Goal: Navigation & Orientation: Find specific page/section

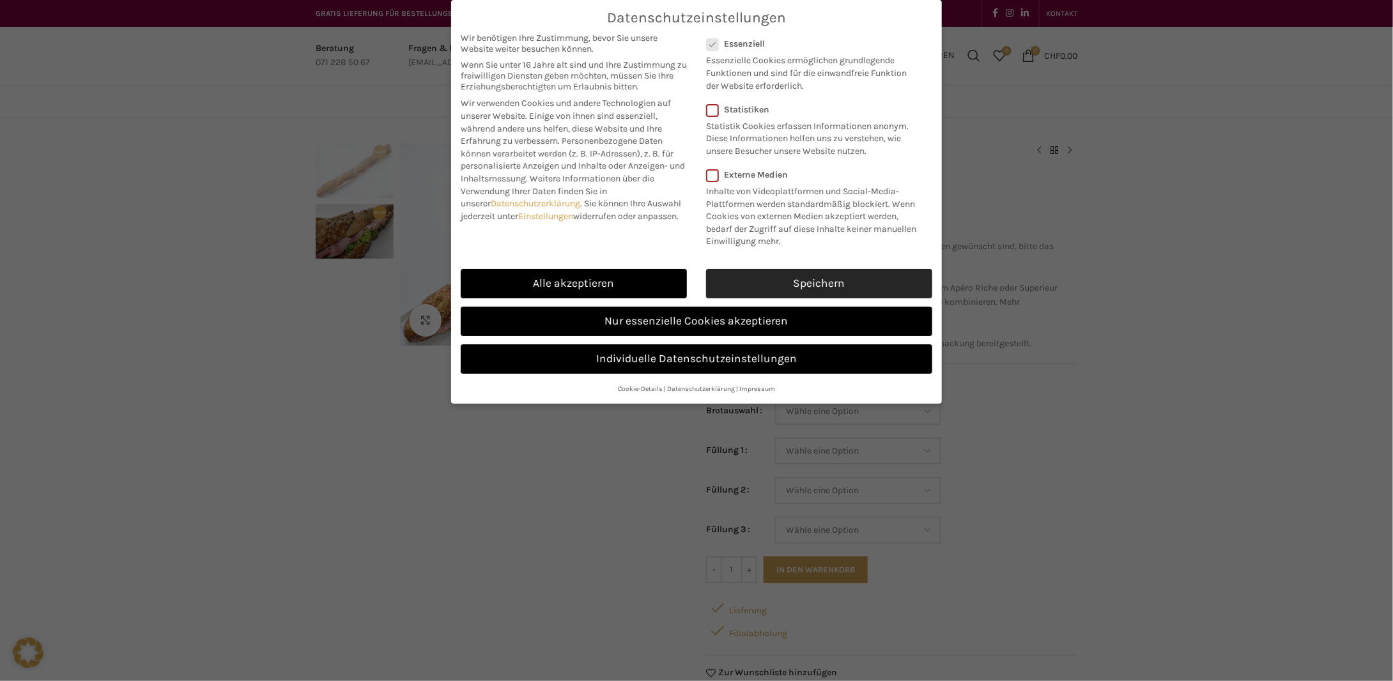
click at [816, 281] on link "Speichern" at bounding box center [819, 283] width 226 height 29
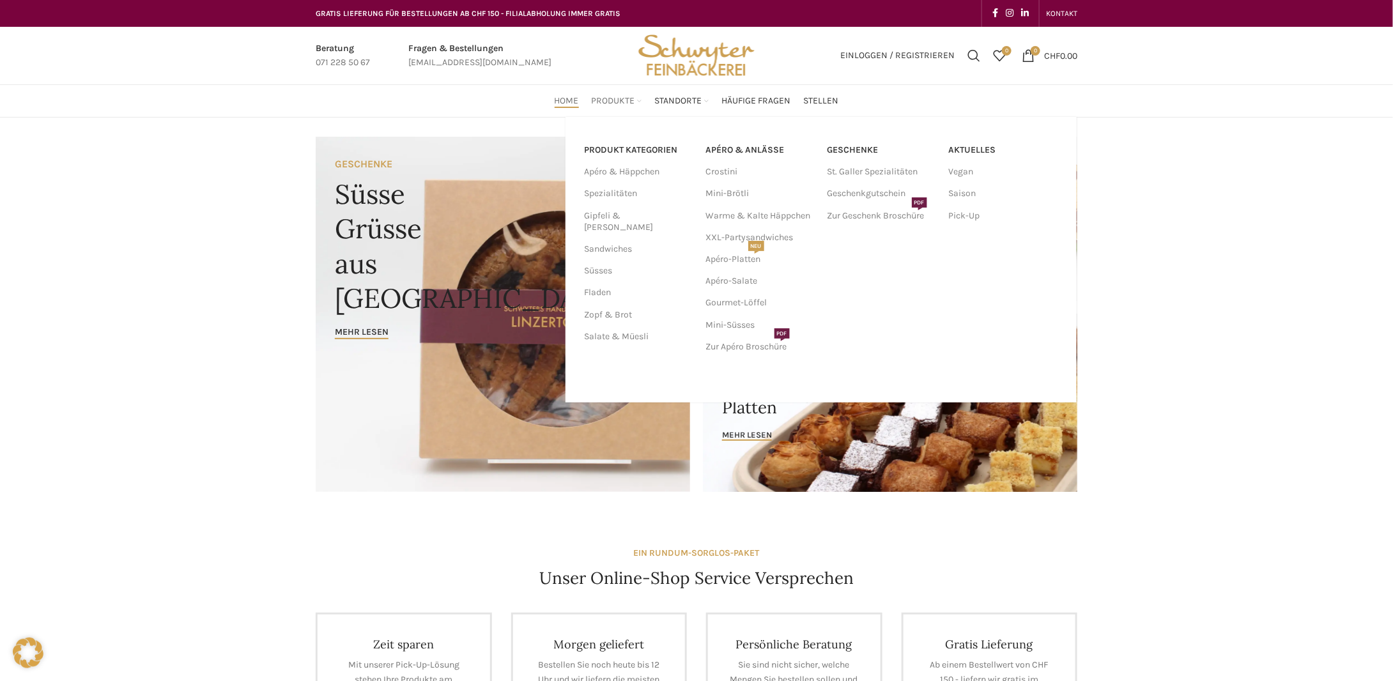
click at [613, 94] on link "Produkte" at bounding box center [617, 101] width 50 height 26
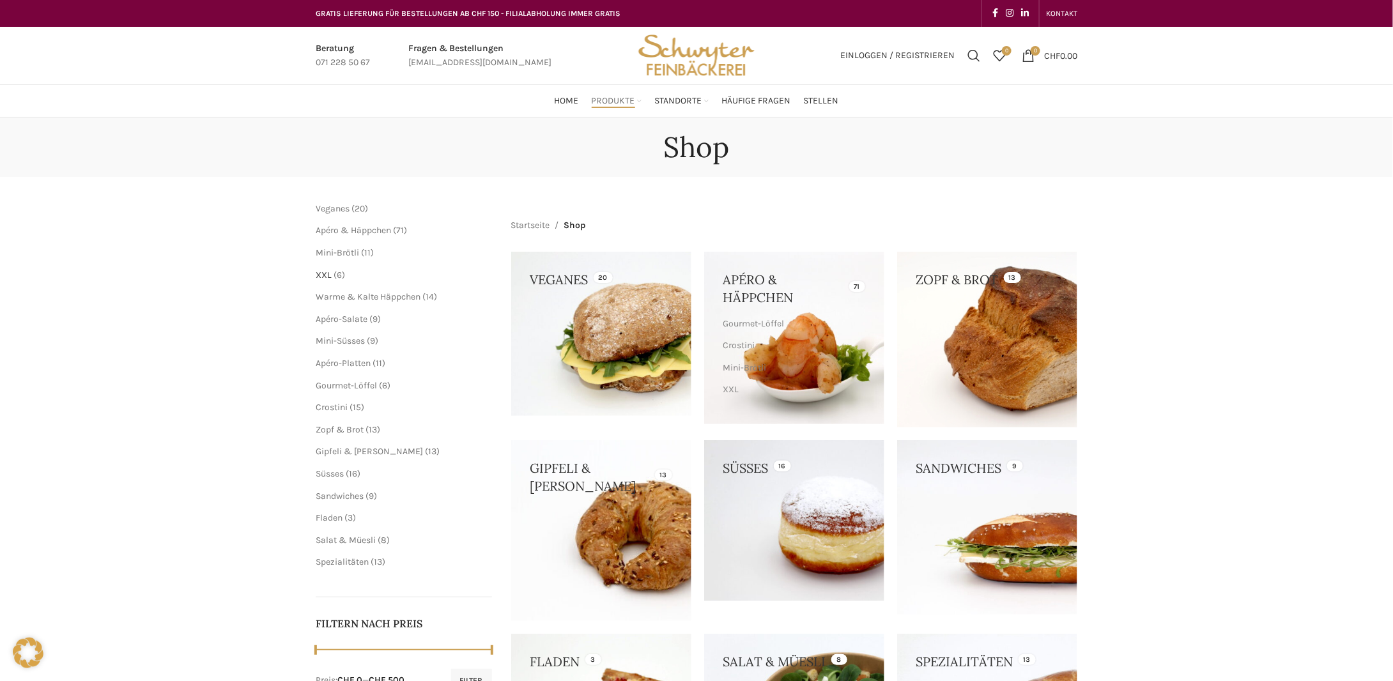
click at [320, 274] on span "XXL" at bounding box center [324, 275] width 16 height 11
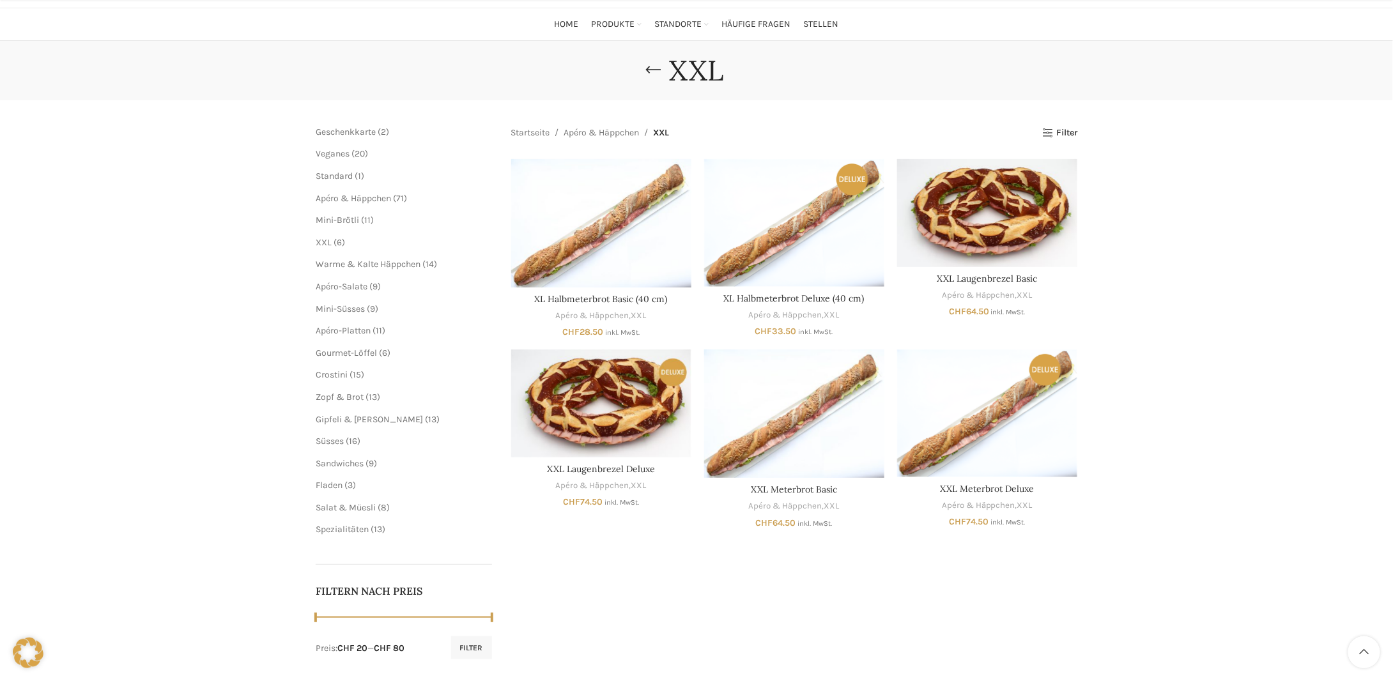
scroll to position [128, 0]
